Goal: Task Accomplishment & Management: Manage account settings

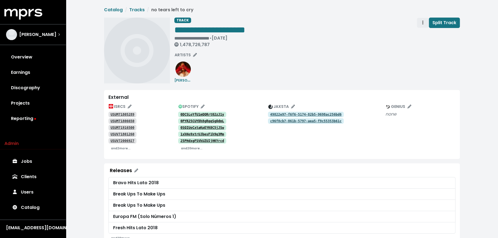
click at [420, 23] on button "Track actions" at bounding box center [423, 23] width 12 height 10
click at [422, 34] on link "Merge" at bounding box center [438, 34] width 43 height 9
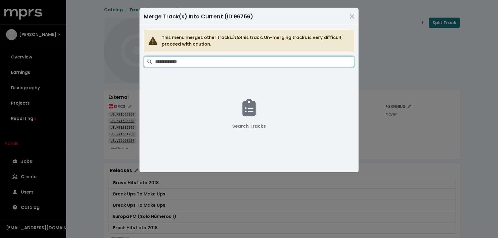
click at [295, 60] on input "Search tracks" at bounding box center [254, 62] width 199 height 10
paste input "**********"
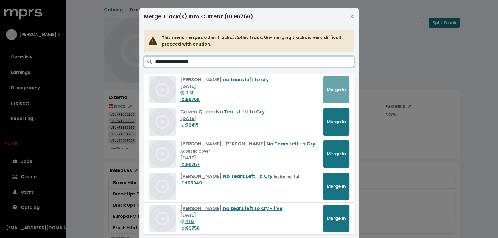
scroll to position [14, 0]
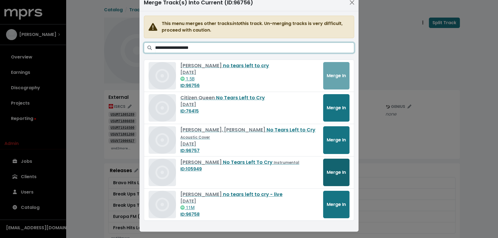
type input "**********"
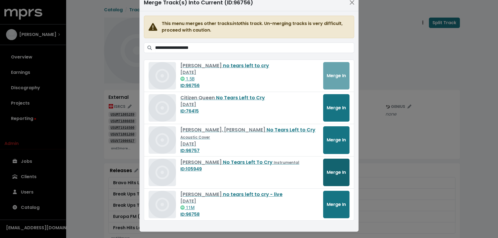
click at [333, 169] on span "Merge In" at bounding box center [336, 172] width 19 height 6
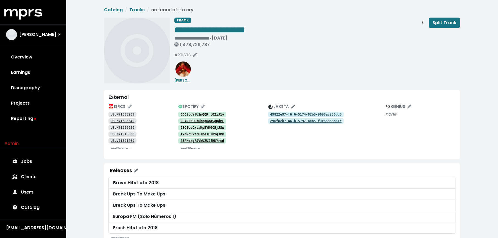
click at [422, 22] on span "Track actions" at bounding box center [422, 22] width 5 height 7
click at [423, 32] on link "Merge" at bounding box center [438, 34] width 43 height 9
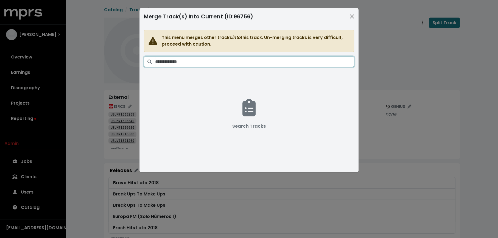
click at [315, 59] on input "Search tracks" at bounding box center [254, 62] width 199 height 10
paste input "**********"
type input "**********"
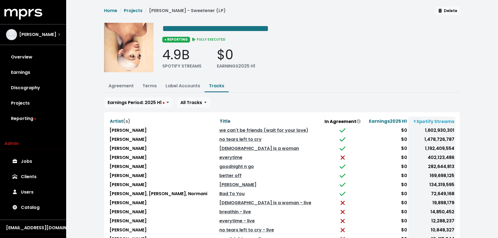
click at [220, 120] on span "Title" at bounding box center [225, 121] width 11 height 6
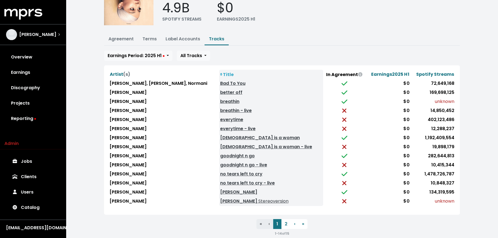
scroll to position [53, 0]
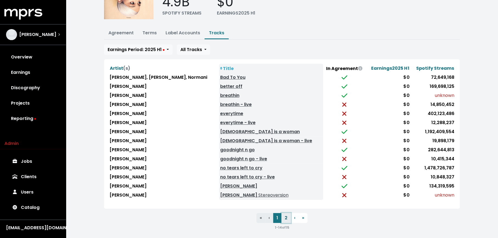
click at [284, 215] on button "2" at bounding box center [285, 218] width 9 height 10
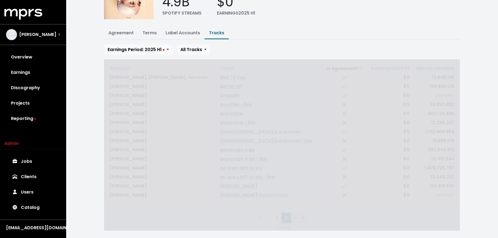
scroll to position [0, 0]
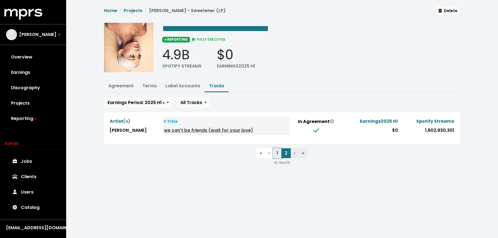
click at [275, 151] on button "1" at bounding box center [277, 153] width 8 height 10
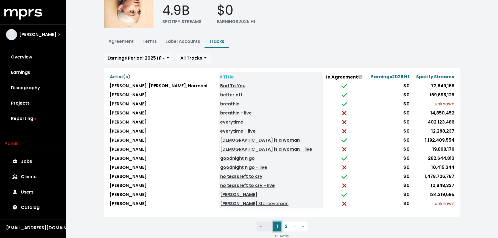
scroll to position [48, 0]
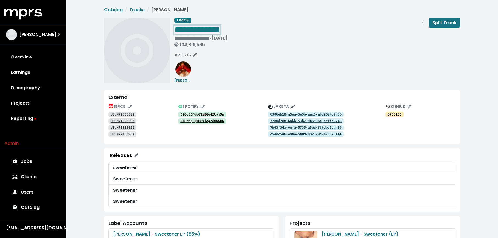
click at [257, 30] on div "**********" at bounding box center [316, 34] width 285 height 32
click at [423, 21] on icon "Track actions" at bounding box center [422, 22] width 1 height 4
click at [422, 34] on link "Merge" at bounding box center [438, 34] width 43 height 9
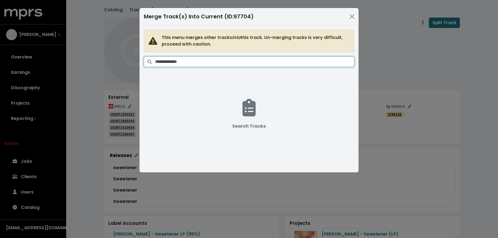
click at [301, 61] on input "Search tracks" at bounding box center [254, 62] width 199 height 10
paste input "**********"
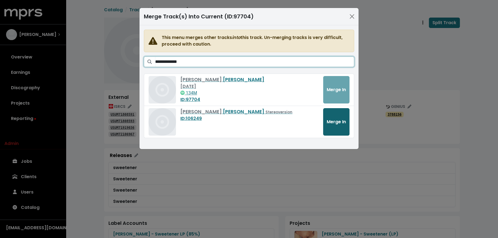
type input "**********"
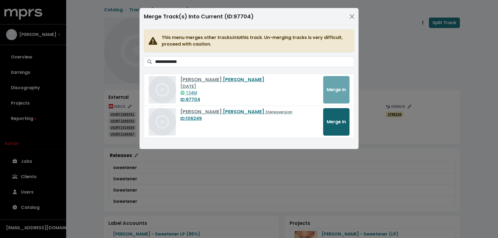
click at [334, 114] on button "Merge In" at bounding box center [336, 121] width 26 height 27
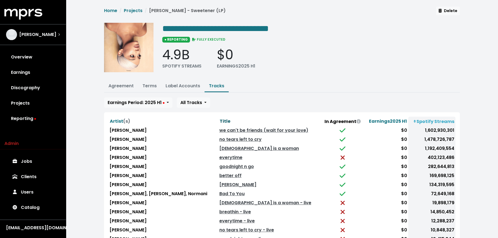
click at [220, 120] on span "Title" at bounding box center [225, 121] width 11 height 6
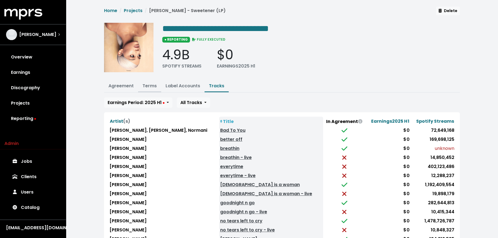
click at [150, 83] on link "Terms" at bounding box center [149, 86] width 14 height 6
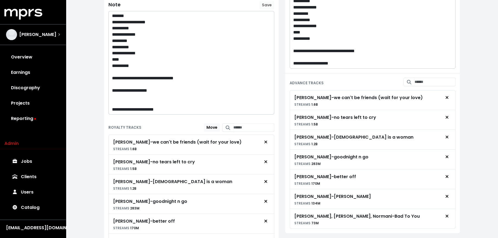
scroll to position [154, 0]
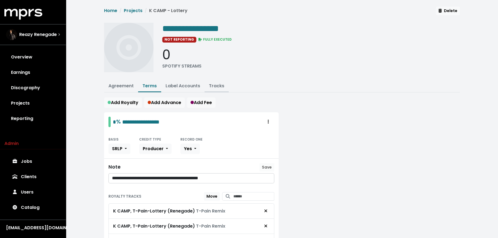
click at [216, 84] on link "Tracks" at bounding box center [216, 86] width 15 height 6
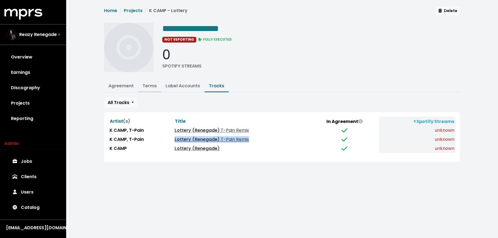
click at [149, 86] on link "Terms" at bounding box center [149, 86] width 14 height 6
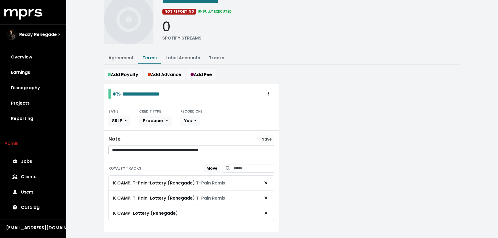
scroll to position [38, 0]
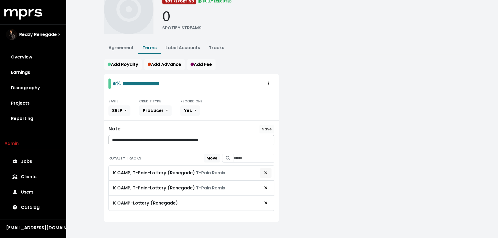
click at [268, 170] on span "Remove royalty target" at bounding box center [265, 173] width 5 height 7
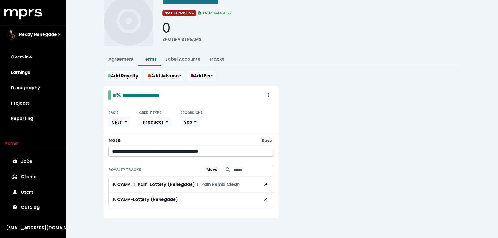
scroll to position [23, 0]
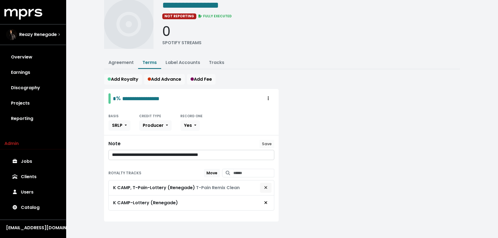
click at [265, 187] on span "Remove royalty target" at bounding box center [265, 187] width 3 height 6
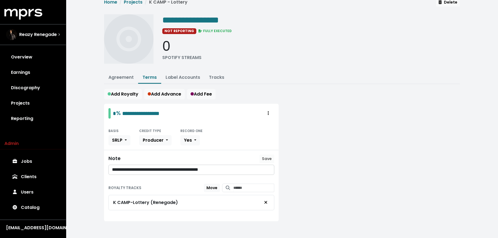
scroll to position [0, 0]
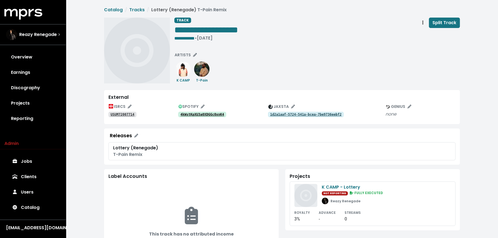
click at [202, 114] on tt "4kWstKpXU3a0XDGGc0xnK4" at bounding box center [202, 115] width 44 height 4
click at [128, 116] on tt "USUM72007714" at bounding box center [123, 115] width 24 height 4
click at [125, 117] on link "USUM72007714" at bounding box center [122, 114] width 28 height 5
click at [202, 113] on tt "4kWstKpXU3a0XDGGc0xnK4" at bounding box center [202, 115] width 44 height 4
click at [204, 39] on span "• Apr 22nd, 2020" at bounding box center [204, 38] width 18 height 6
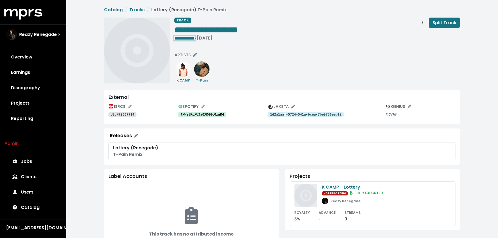
click at [195, 36] on span "**********" at bounding box center [184, 38] width 20 height 4
click at [228, 47] on div "**********" at bounding box center [316, 51] width 285 height 66
click at [211, 112] on link "2XoGeVDNCFGHQvifWaPFaB" at bounding box center [202, 114] width 48 height 5
click at [126, 114] on tt "USUM72008976" at bounding box center [123, 115] width 24 height 4
click at [197, 116] on tt "2XoGeVDNCFGHQvifWaPFaB" at bounding box center [202, 115] width 44 height 4
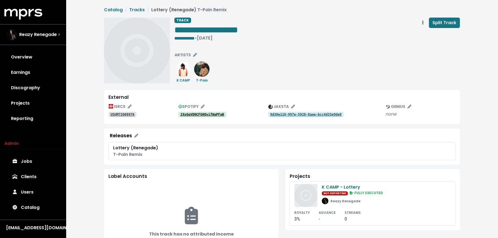
click at [205, 38] on span "• [DATE]" at bounding box center [204, 38] width 18 height 6
click at [195, 37] on span "**********" at bounding box center [184, 38] width 20 height 4
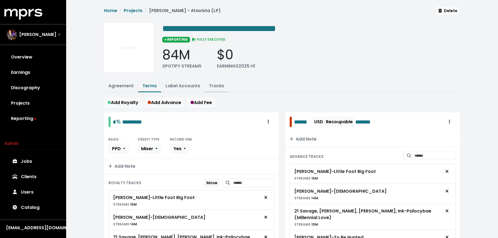
click at [220, 84] on link "Tracks" at bounding box center [216, 86] width 15 height 6
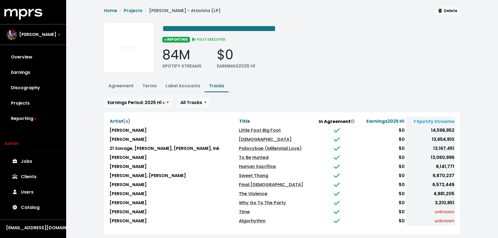
click at [244, 118] on span "Title" at bounding box center [244, 121] width 11 height 6
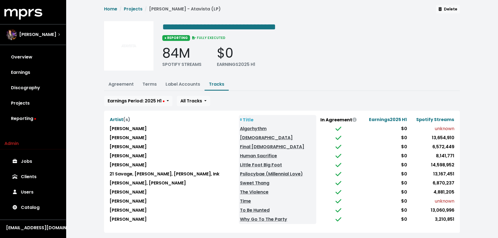
scroll to position [6, 0]
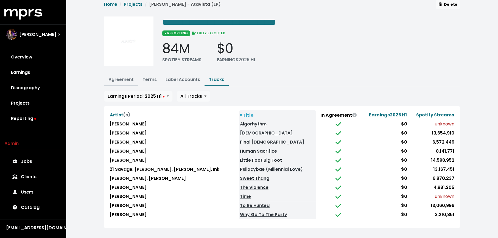
click at [116, 79] on link "Agreement" at bounding box center [120, 79] width 25 height 6
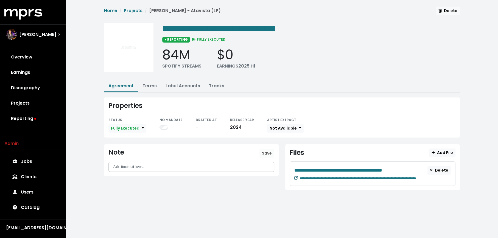
click at [295, 176] on icon at bounding box center [295, 177] width 3 height 3
click at [212, 84] on link "Tracks" at bounding box center [216, 86] width 15 height 6
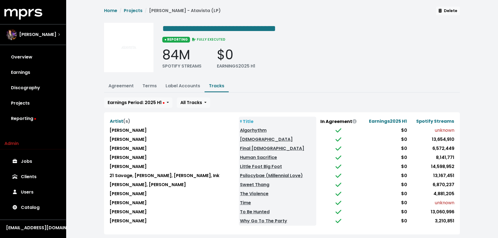
scroll to position [6, 0]
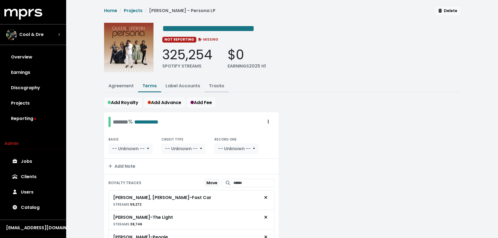
click at [220, 83] on link "Tracks" at bounding box center [216, 86] width 15 height 6
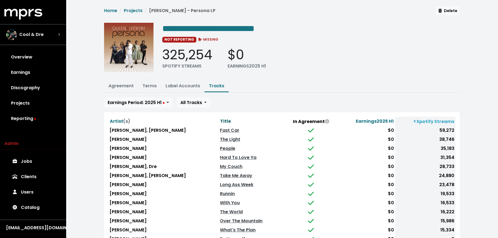
click at [221, 121] on span "Title" at bounding box center [225, 121] width 11 height 6
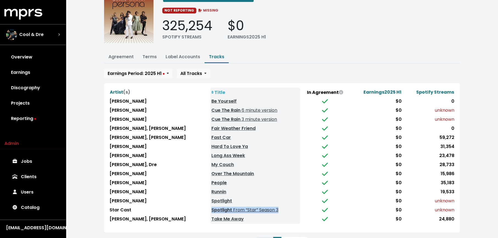
scroll to position [30, 0]
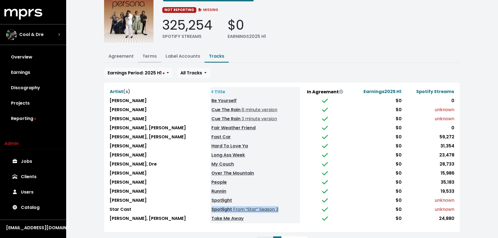
click at [150, 56] on link "Terms" at bounding box center [149, 56] width 14 height 6
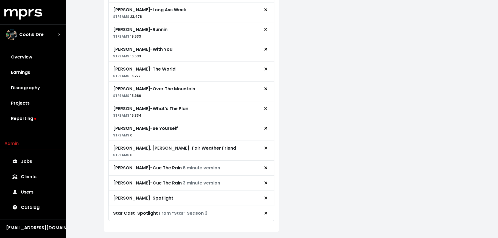
scroll to position [313, 0]
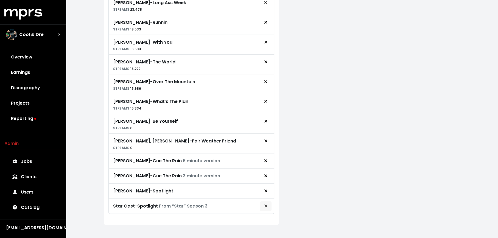
click at [262, 201] on button "Remove royalty target" at bounding box center [266, 206] width 12 height 10
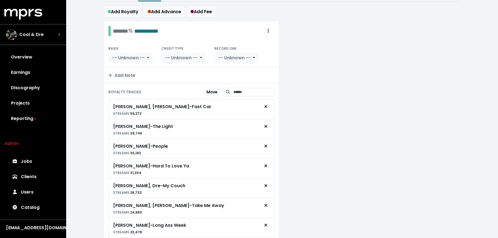
scroll to position [0, 0]
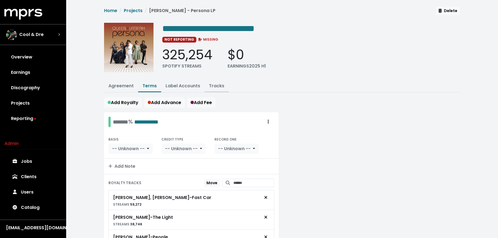
click at [215, 85] on link "Tracks" at bounding box center [216, 86] width 15 height 6
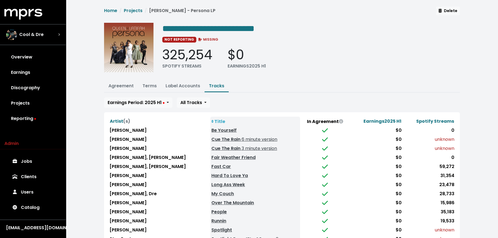
click at [216, 119] on th "Title" at bounding box center [255, 121] width 90 height 9
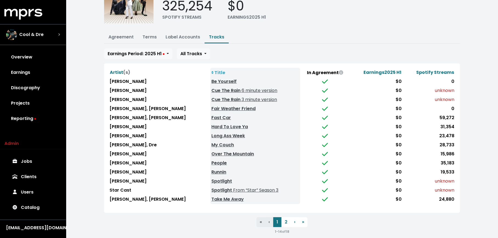
scroll to position [49, 0]
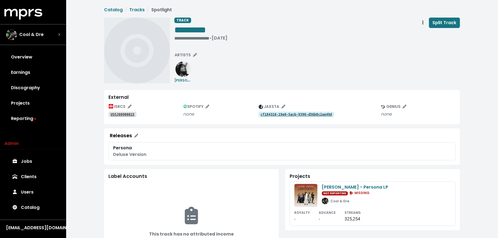
click at [122, 114] on tt "US5J60900015" at bounding box center [123, 115] width 24 height 4
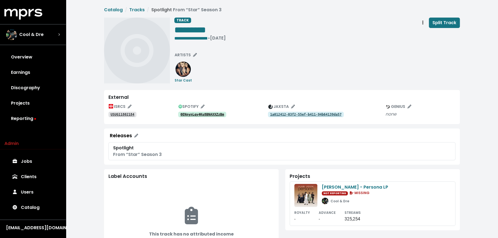
click at [130, 115] on tt "USUG11802184" at bounding box center [123, 115] width 24 height 4
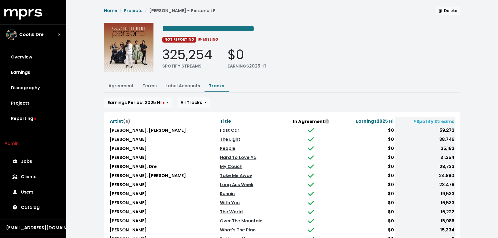
click at [225, 119] on span "Title" at bounding box center [225, 121] width 11 height 6
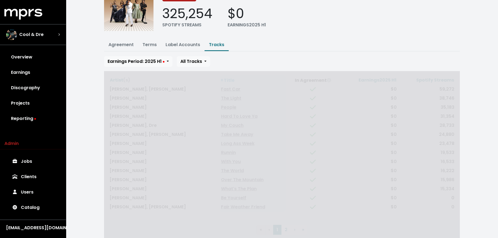
scroll to position [53, 0]
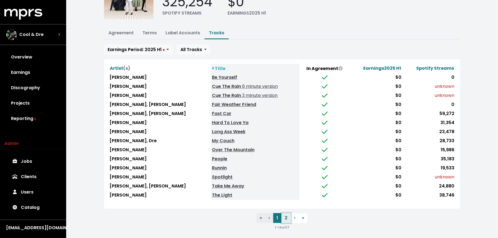
click at [284, 215] on button "2" at bounding box center [285, 218] width 9 height 10
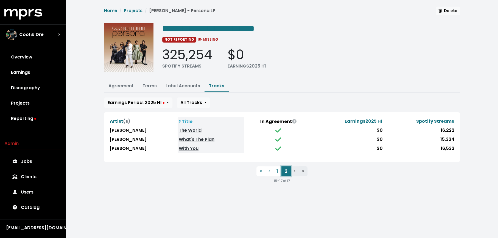
scroll to position [0, 0]
click at [279, 170] on button "1" at bounding box center [277, 171] width 8 height 10
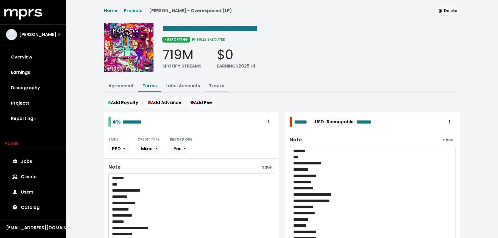
click at [214, 85] on link "Tracks" at bounding box center [216, 86] width 15 height 6
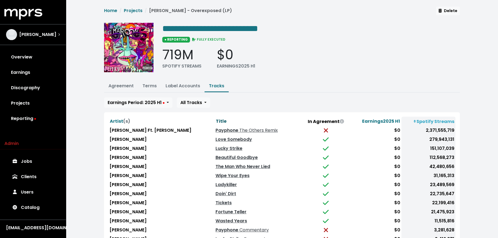
click at [216, 121] on span "Title" at bounding box center [221, 121] width 11 height 6
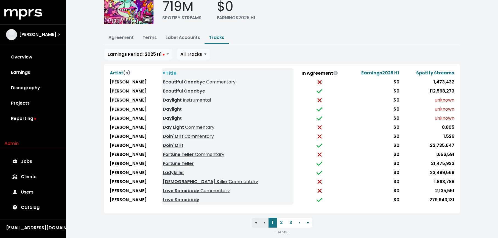
scroll to position [49, 0]
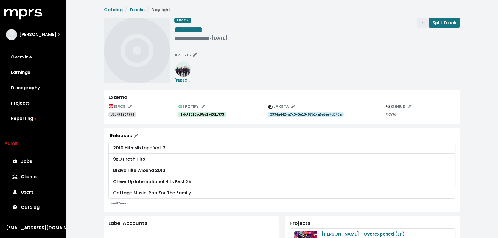
click at [422, 24] on span "Track actions" at bounding box center [422, 22] width 5 height 7
click at [423, 32] on link "Merge" at bounding box center [438, 34] width 43 height 9
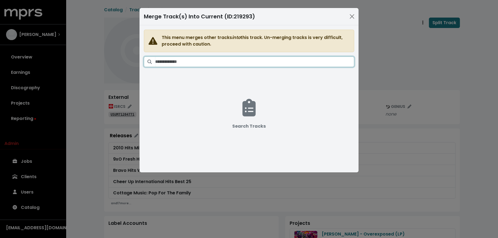
click at [309, 62] on input "Search tracks" at bounding box center [254, 62] width 199 height 10
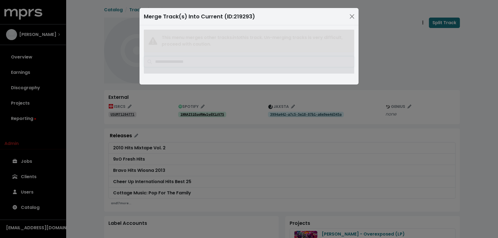
type input "**********"
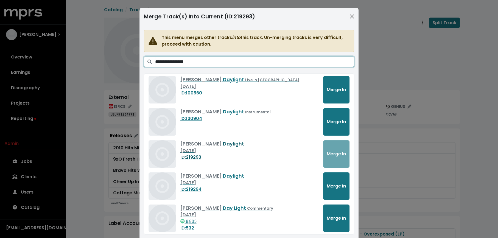
scroll to position [8, 0]
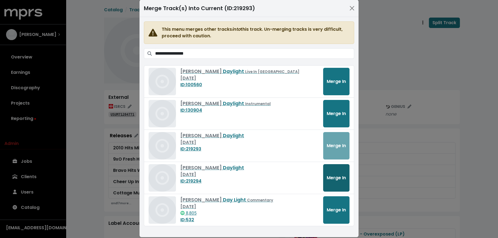
click at [326, 171] on button "Merge In" at bounding box center [336, 177] width 26 height 27
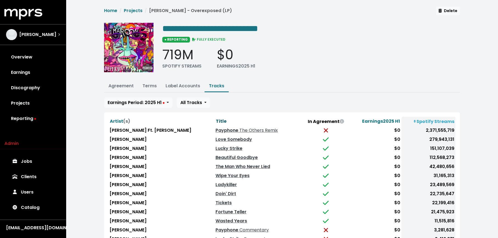
click at [216, 120] on span "Title" at bounding box center [221, 121] width 11 height 6
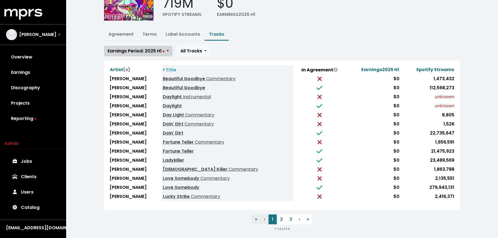
scroll to position [53, 0]
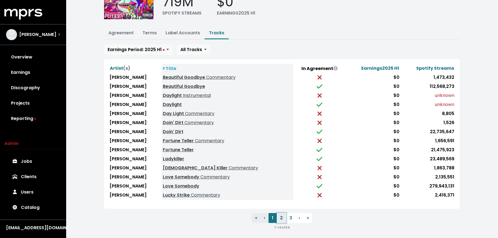
click at [279, 213] on button "2" at bounding box center [281, 218] width 9 height 10
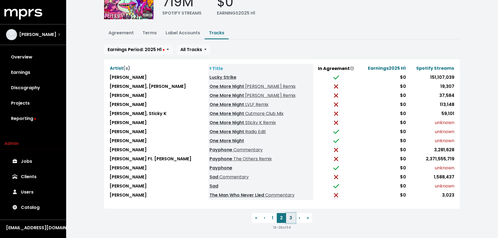
click at [287, 218] on button "3" at bounding box center [290, 218] width 9 height 10
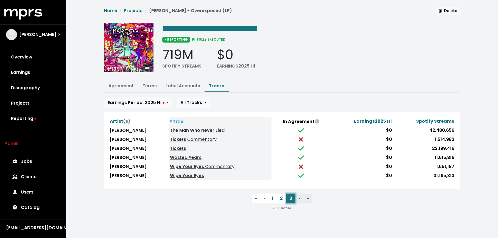
scroll to position [0, 0]
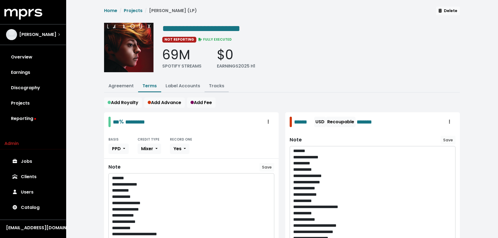
click at [218, 85] on link "Tracks" at bounding box center [216, 86] width 15 height 6
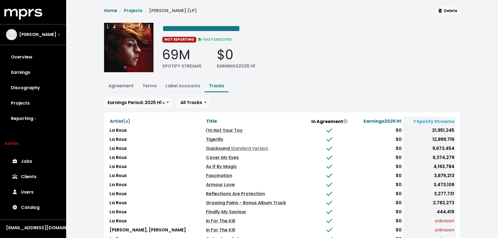
click at [206, 118] on span "Title" at bounding box center [211, 121] width 11 height 6
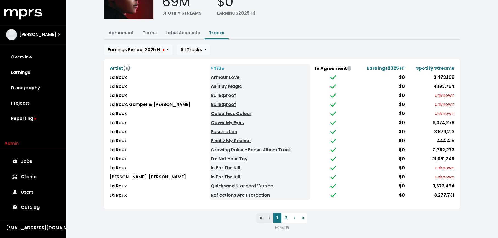
scroll to position [52, 0]
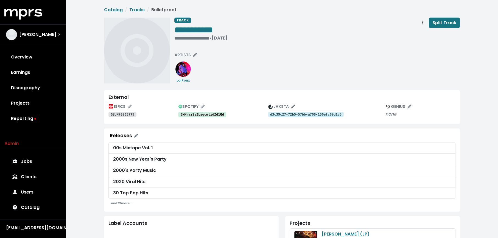
click at [201, 113] on tt "3kMrazSvILsgcwtidZd1Qd" at bounding box center [202, 115] width 44 height 4
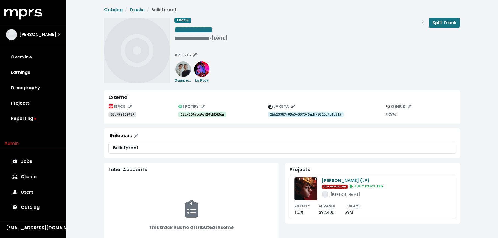
click at [217, 111] on div "0SyxZC4wlqAwf20cHE6Xon" at bounding box center [223, 114] width 90 height 7
click at [216, 114] on tt "0SyxZC4wlqAwf20cHE6Xon" at bounding box center [202, 115] width 44 height 4
click at [128, 113] on tt "GBUM72102497" at bounding box center [123, 115] width 24 height 4
click at [185, 40] on div "• [DATE]" at bounding box center [193, 37] width 39 height 5
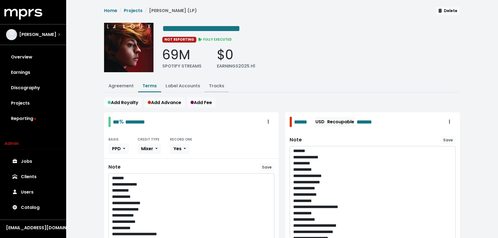
click at [217, 86] on link "Tracks" at bounding box center [216, 86] width 15 height 6
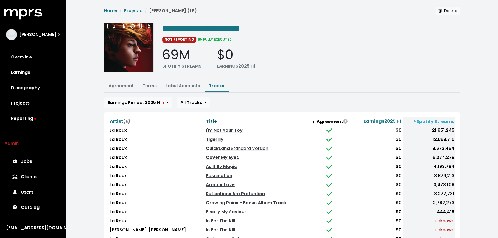
click at [206, 119] on span "Title" at bounding box center [211, 121] width 11 height 6
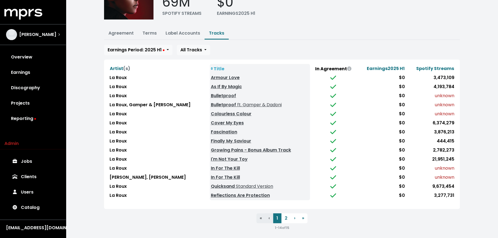
scroll to position [53, 0]
click at [287, 213] on button "2" at bounding box center [285, 218] width 9 height 10
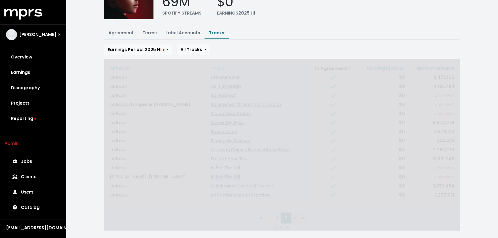
scroll to position [0, 0]
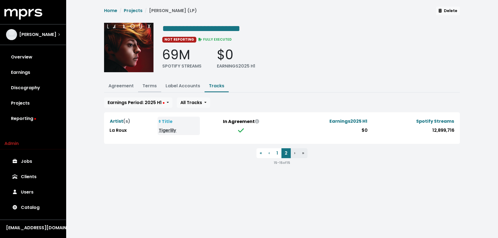
click at [151, 86] on link "Terms" at bounding box center [149, 86] width 14 height 6
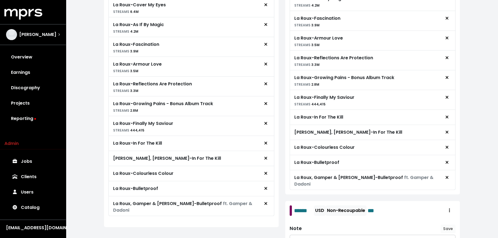
scroll to position [353, 0]
click at [266, 201] on icon "Remove royalty target" at bounding box center [265, 203] width 3 height 4
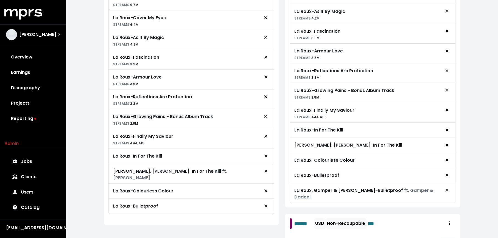
scroll to position [339, 0]
click at [265, 170] on icon "Remove royalty target" at bounding box center [265, 171] width 3 height 3
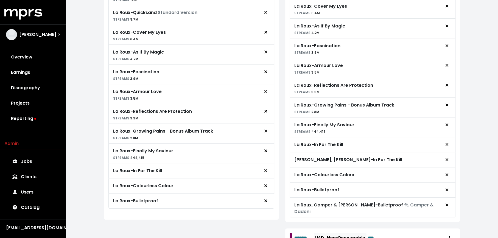
scroll to position [328, 0]
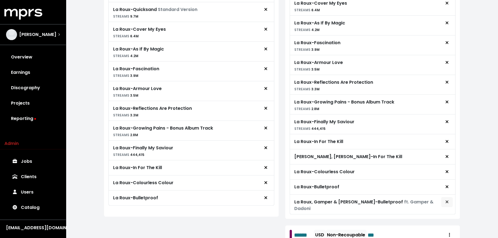
click at [448, 200] on icon "Remove advance target" at bounding box center [446, 201] width 3 height 3
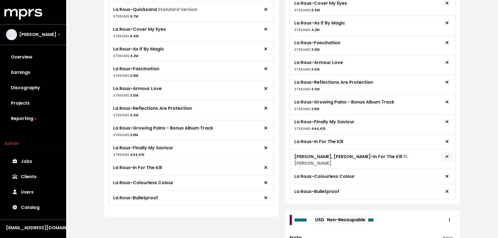
click at [444, 154] on button "Remove advance target" at bounding box center [447, 156] width 12 height 10
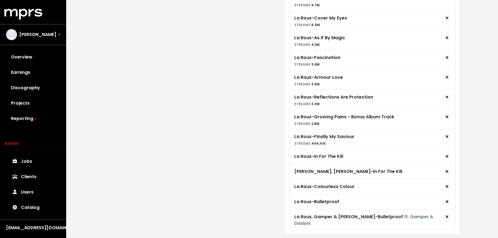
scroll to position [721, 0]
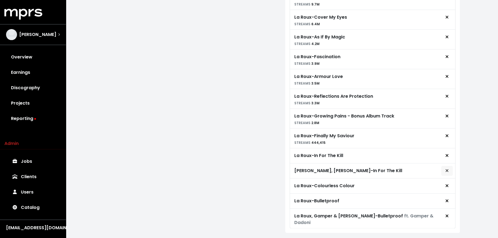
click at [446, 167] on span "Remove advance target" at bounding box center [446, 170] width 3 height 6
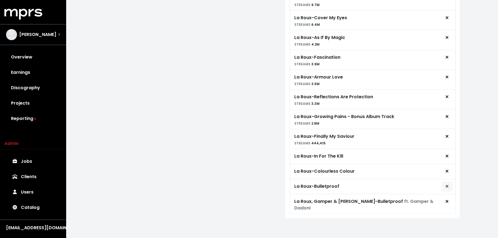
scroll to position [706, 0]
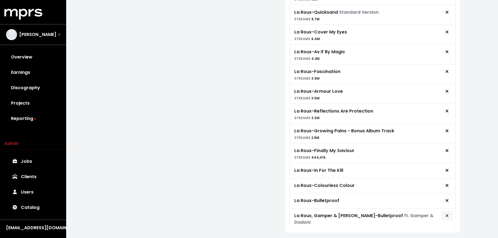
click at [450, 210] on button "Remove advance target" at bounding box center [447, 215] width 12 height 10
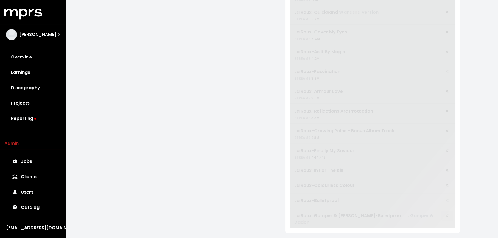
scroll to position [691, 0]
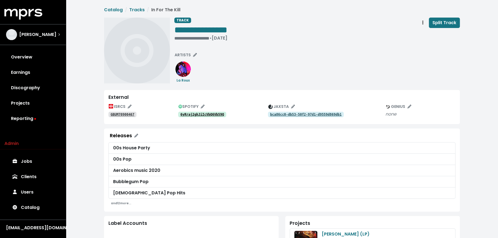
scroll to position [6, 0]
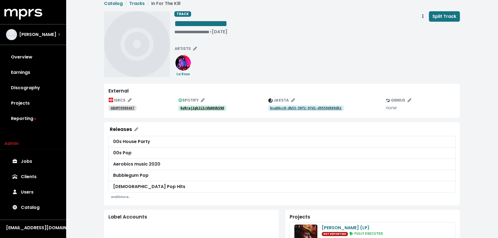
click at [210, 107] on tt "6yRraj2ghJiIcVbQ6Vb59Q" at bounding box center [202, 108] width 44 height 4
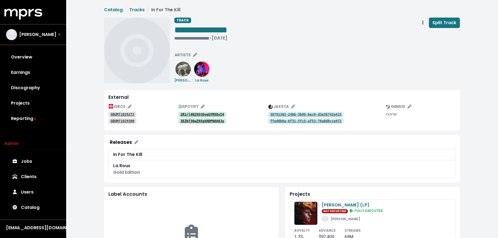
click at [206, 113] on tt "2R1rl4N29StDveGYMX8yI4" at bounding box center [202, 115] width 44 height 4
click at [180, 38] on div "**********" at bounding box center [200, 37] width 53 height 5
click at [174, 37] on span "• Jan 1st, 2009" at bounding box center [183, 38] width 18 height 6
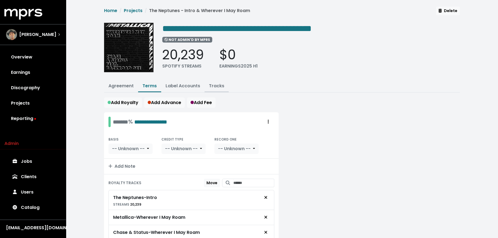
click at [218, 85] on link "Tracks" at bounding box center [216, 86] width 15 height 6
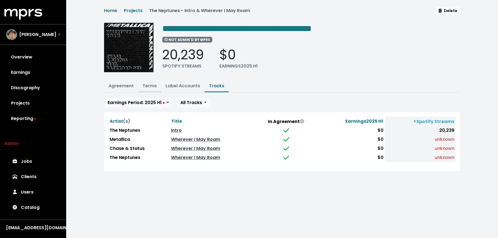
click at [155, 83] on link "Terms" at bounding box center [149, 86] width 14 height 6
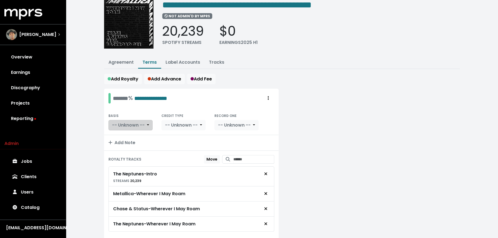
scroll to position [45, 0]
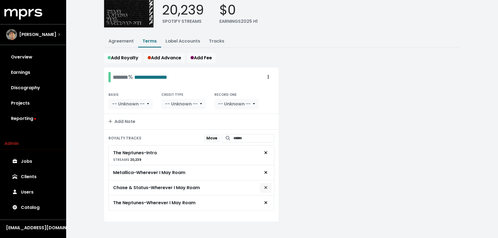
click at [266, 186] on icon "Remove royalty target" at bounding box center [265, 187] width 3 height 4
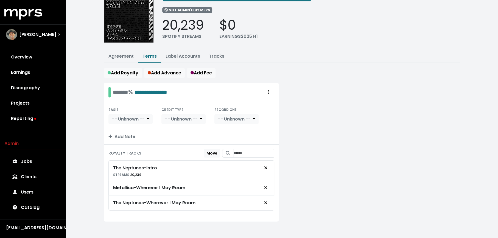
click at [266, 186] on icon "Remove royalty target" at bounding box center [265, 187] width 3 height 4
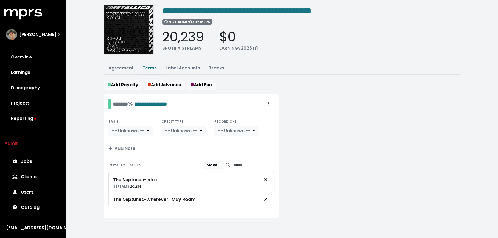
scroll to position [15, 0]
